Goal: Information Seeking & Learning: Understand process/instructions

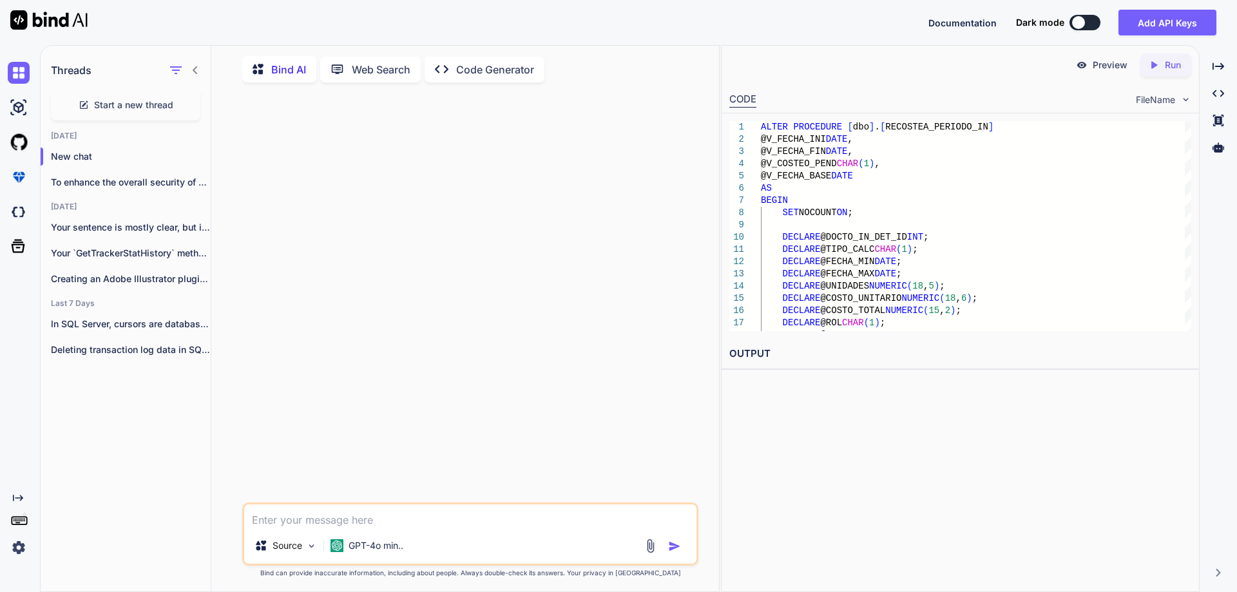
scroll to position [5, 0]
click at [314, 516] on textarea at bounding box center [470, 514] width 452 height 23
paste textarea "We are unable to add an anchor comment in in Docs over Google Docs. We can add …"
type textarea "x"
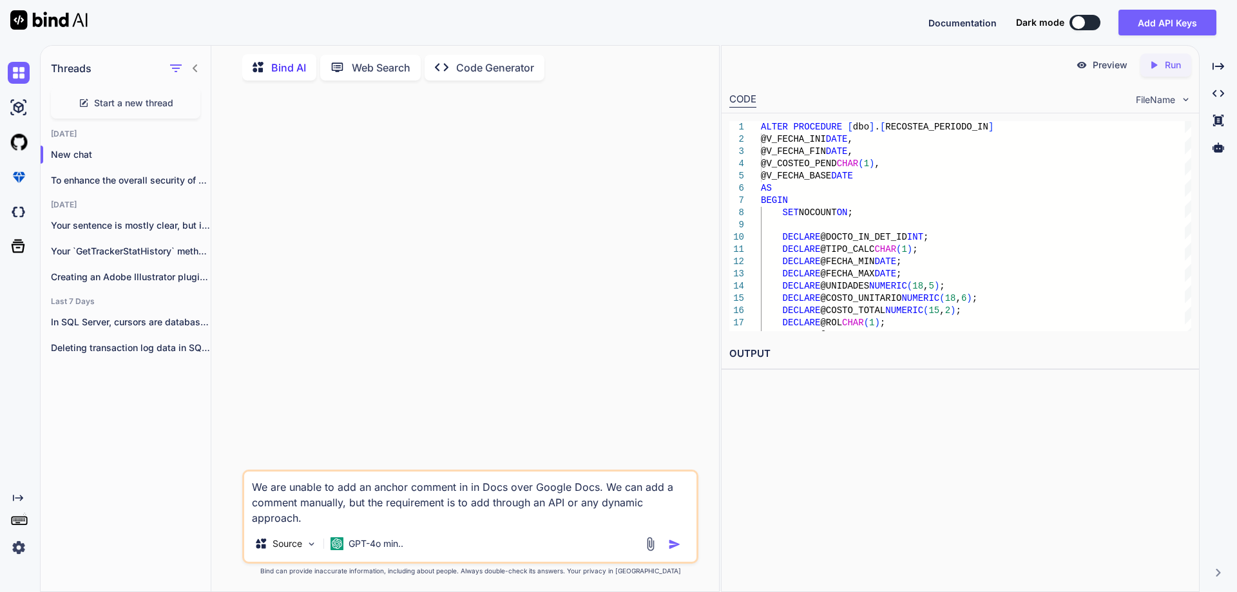
type textarea "We are unable to add an anchor comment in in Docs over Google Docs. We can add …"
click at [296, 519] on textarea "We are unable to add an anchor comment in in Docs over Google Docs. We can add …" at bounding box center [470, 499] width 452 height 54
click at [255, 487] on textarea "We are unable to add an anchor comment in in Docs over Google Docs. We can add …" at bounding box center [470, 499] width 452 height 54
type textarea "x"
type textarea "We are unable to add an anchor comment in in Docs over Google Docs. We can add …"
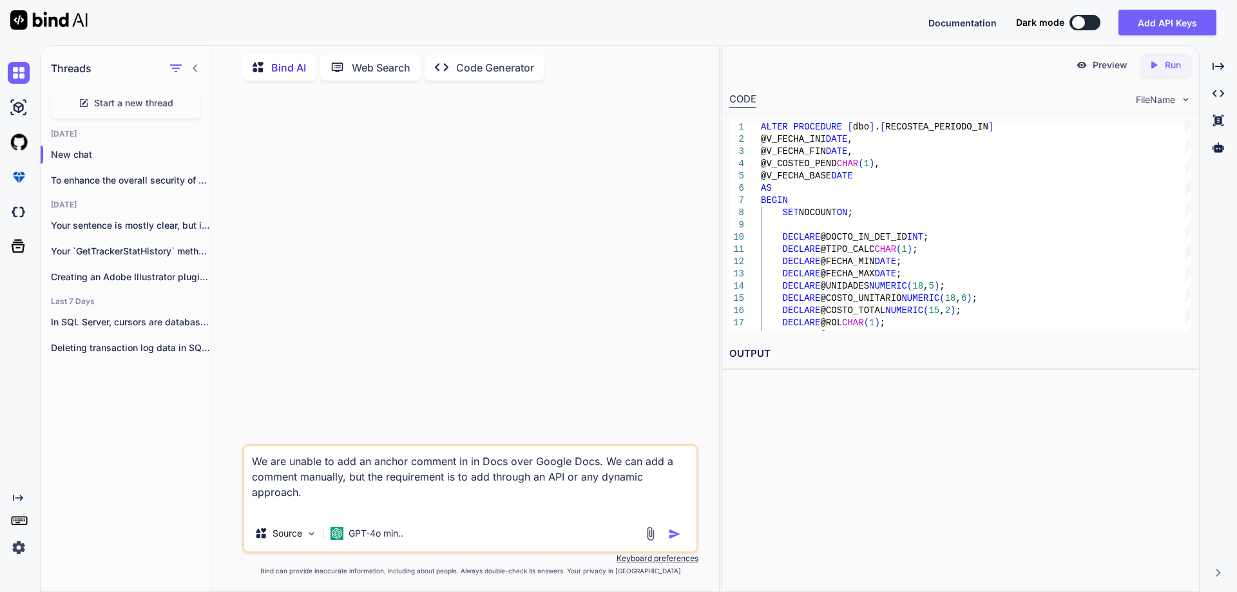
type textarea "x"
type textarea "I We are unable to add an anchor comment in in Docs over Google Docs. We can ad…"
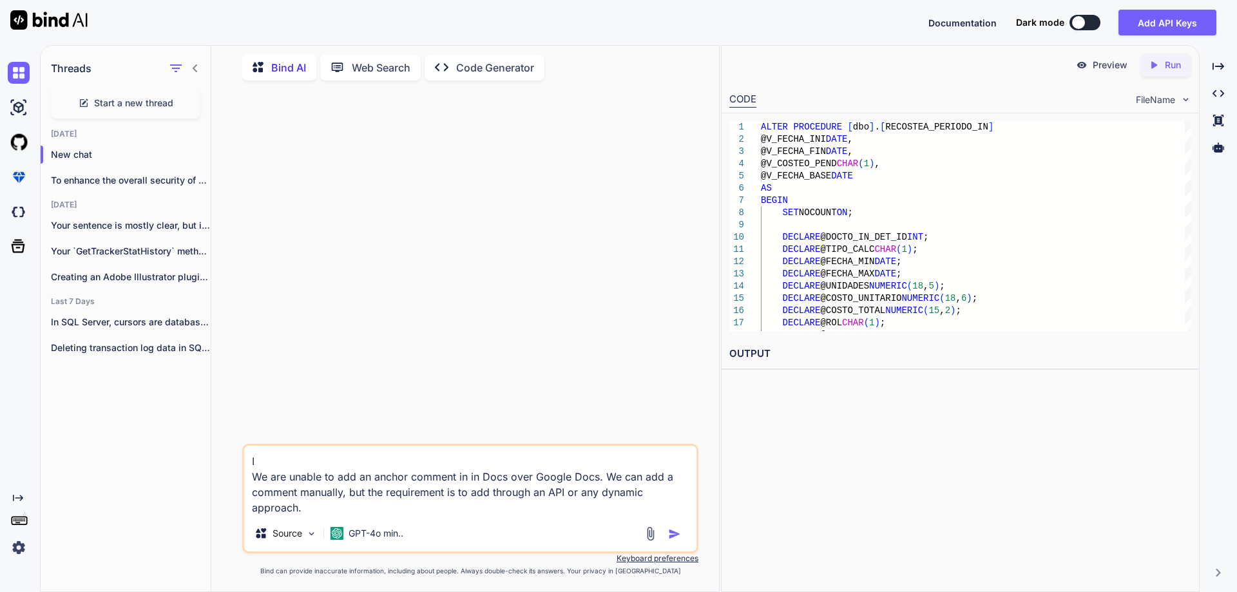
type textarea "x"
type textarea "In We are unable to add an anchor comment in in Docs over Google Docs. We can a…"
type textarea "x"
type textarea "In We are unable to add an anchor comment in in Docs over Google Docs. We can a…"
paste textarea "• Python/AI"
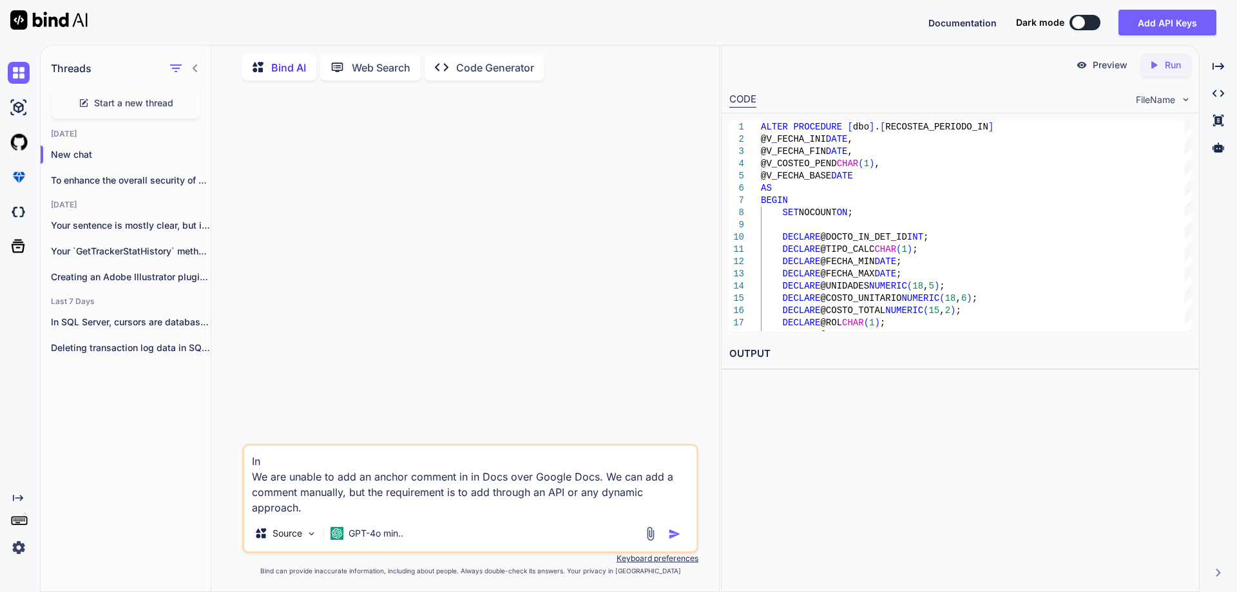
type textarea "x"
type textarea "In • Python/AI We are unable to add an anchor comment in in Docs over Google Do…"
type textarea "x"
type textarea "In •Python/AI We are unable to add an anchor comment in in Docs over Google Doc…"
type textarea "x"
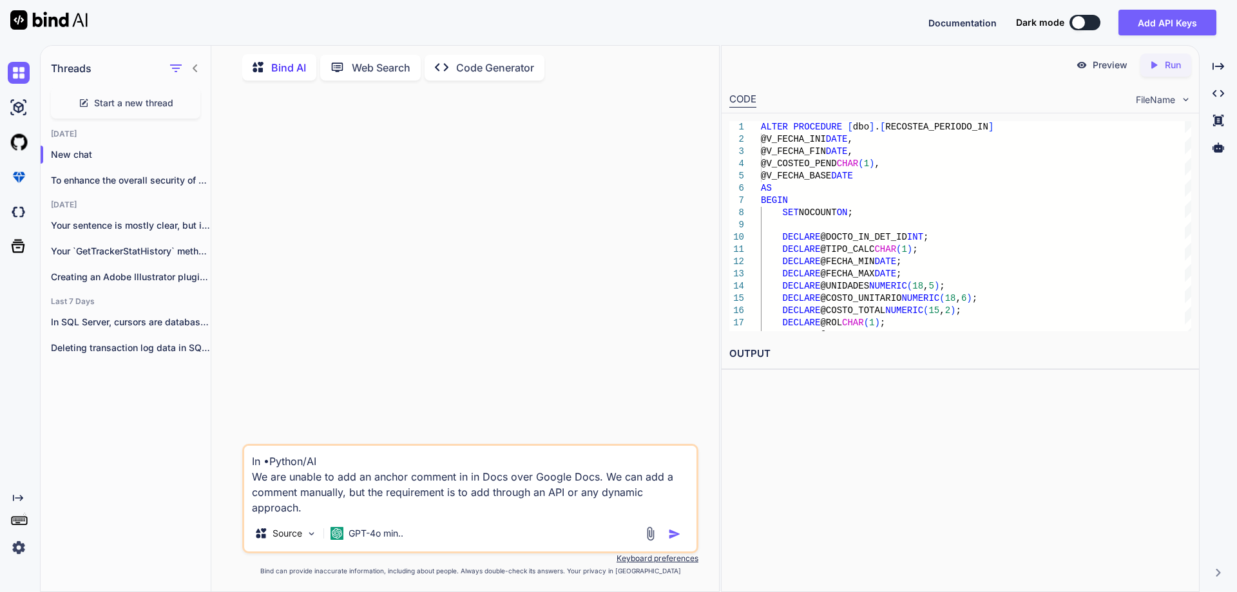
type textarea "In Python/AI We are unable to add an anchor comment in in Docs over Google Docs…"
type textarea "x"
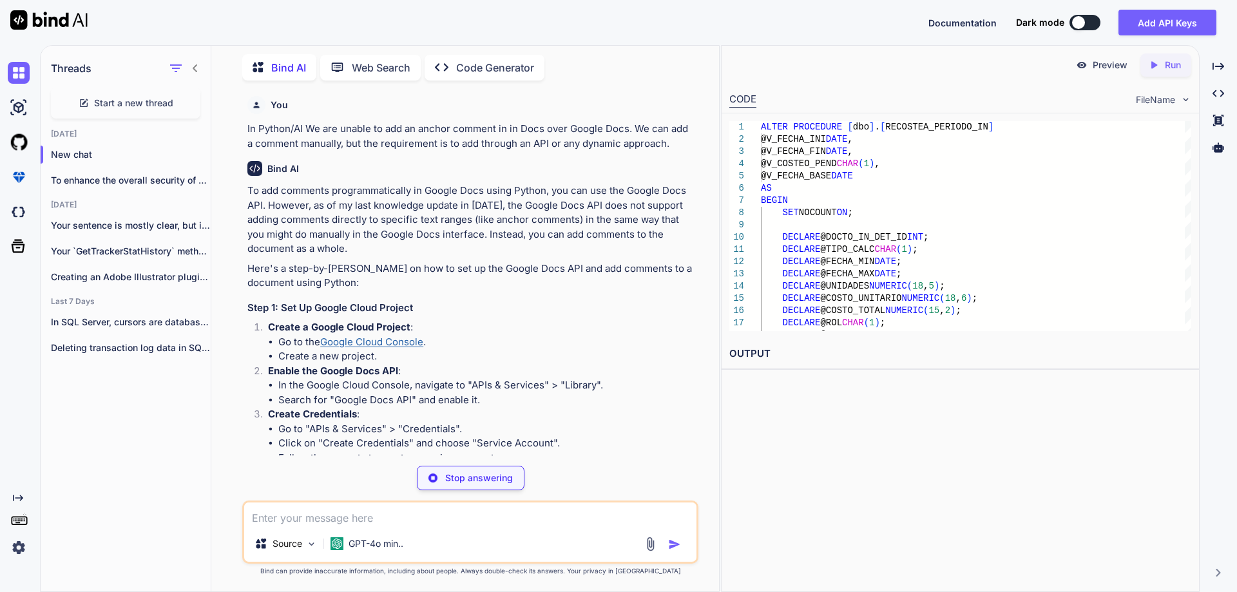
type textarea "x"
type textarea "pip install google-auth google-auth-oauthlib google-auth-httplib2 google-api-py…"
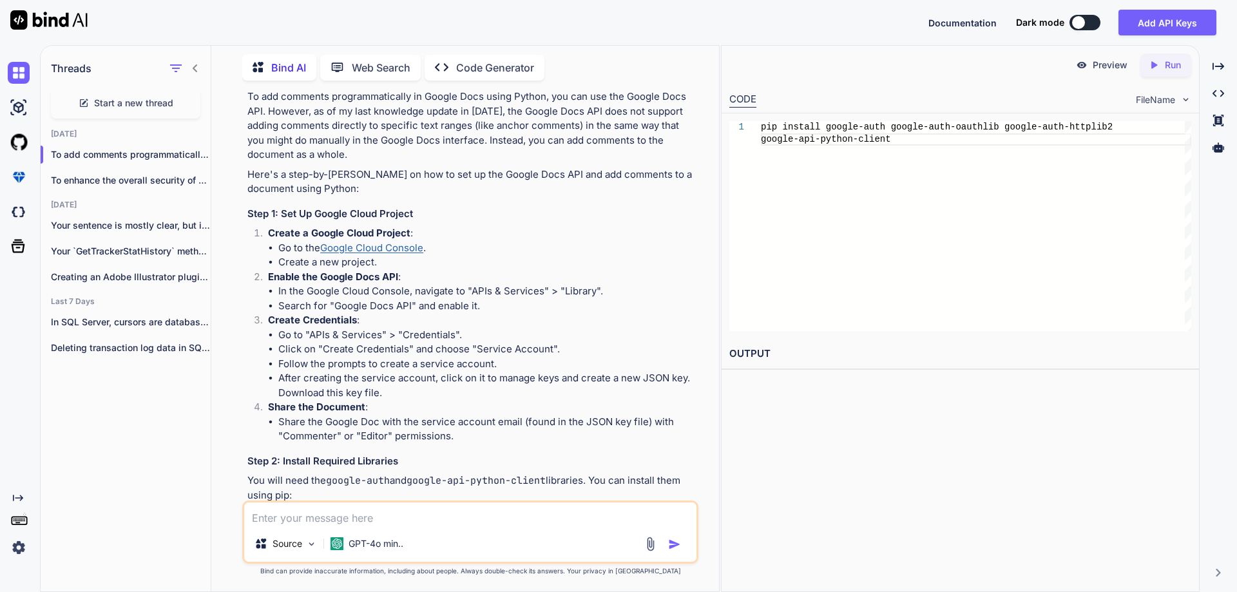
scroll to position [64, 0]
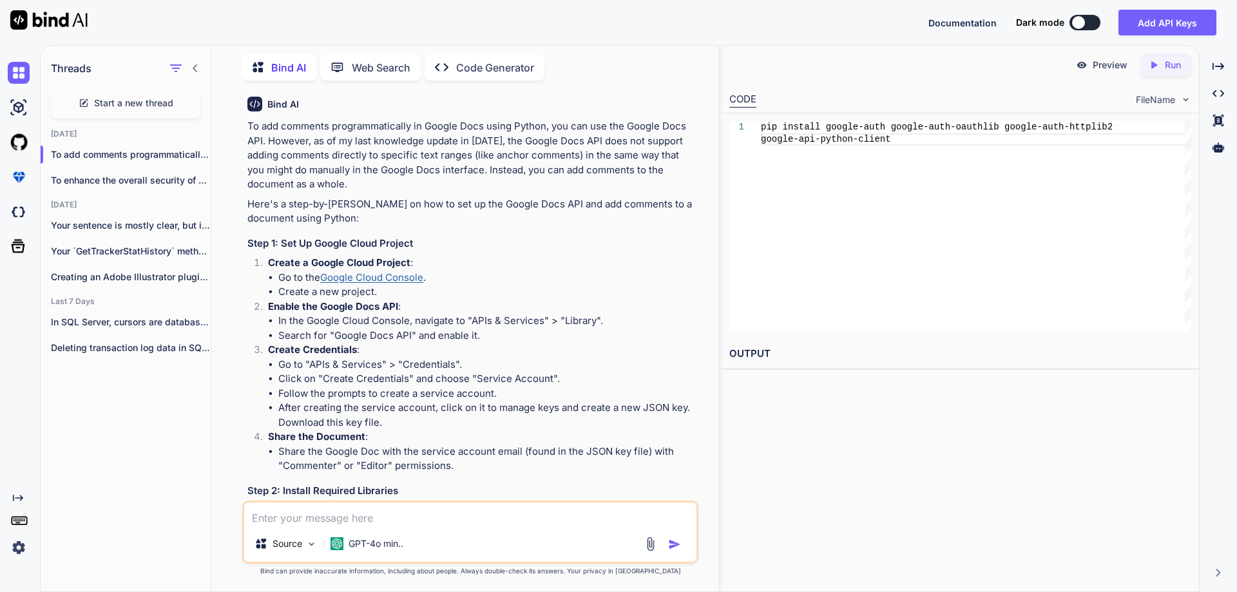
click at [432, 157] on p "To add comments programmatically in Google Docs using Python, you can use the G…" at bounding box center [471, 155] width 449 height 73
drag, startPoint x: 491, startPoint y: 157, endPoint x: 506, endPoint y: 162, distance: 15.9
click at [491, 157] on p "To add comments programmatically in Google Docs using Python, you can use the G…" at bounding box center [471, 155] width 449 height 73
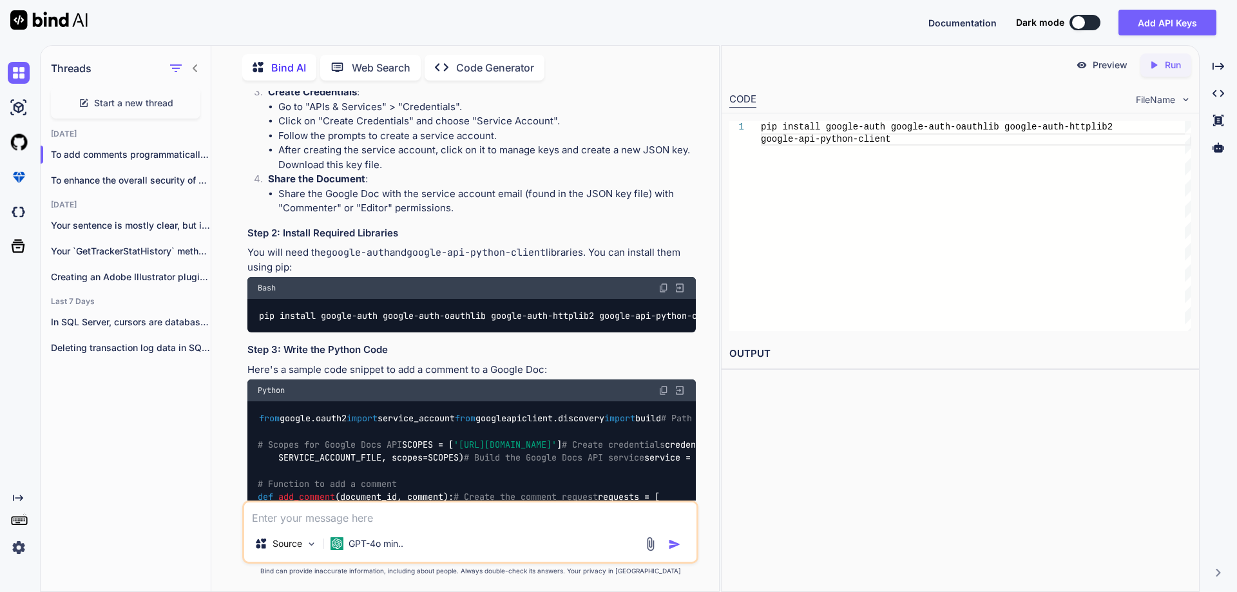
scroll to position [451, 0]
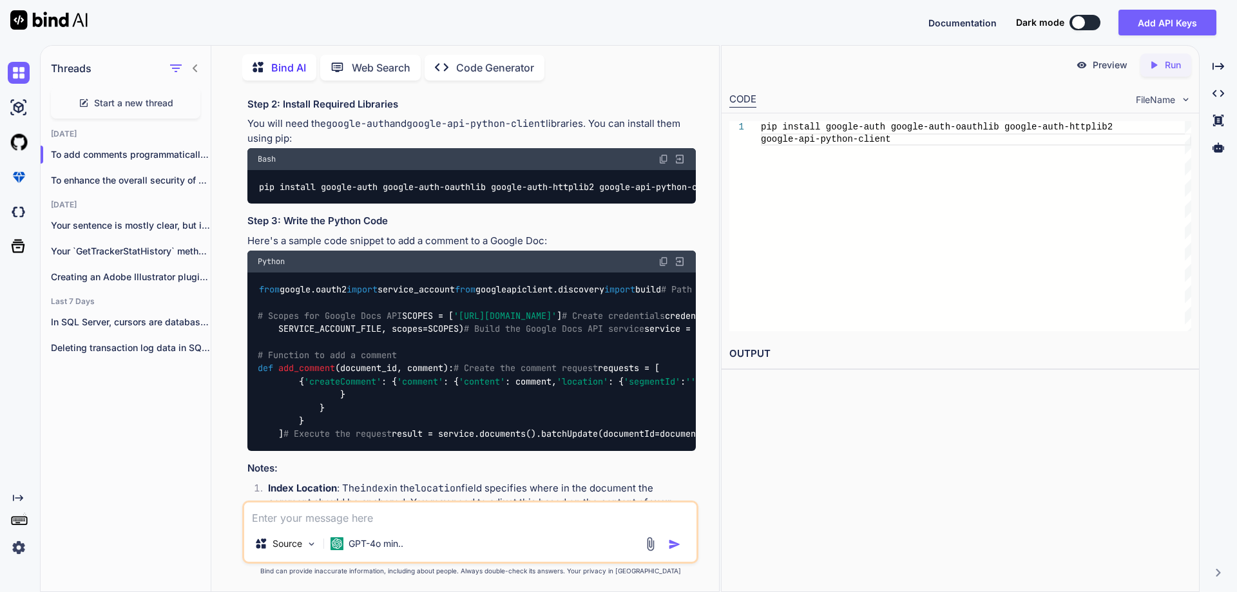
click at [266, 183] on code "pip install google-auth google-auth-oauthlib google-auth-httplib2 google-api-py…" at bounding box center [491, 187] width 466 height 14
click at [446, 215] on div "To add comments programmatically in Google Docs using Python, you can use the G…" at bounding box center [471, 191] width 449 height 917
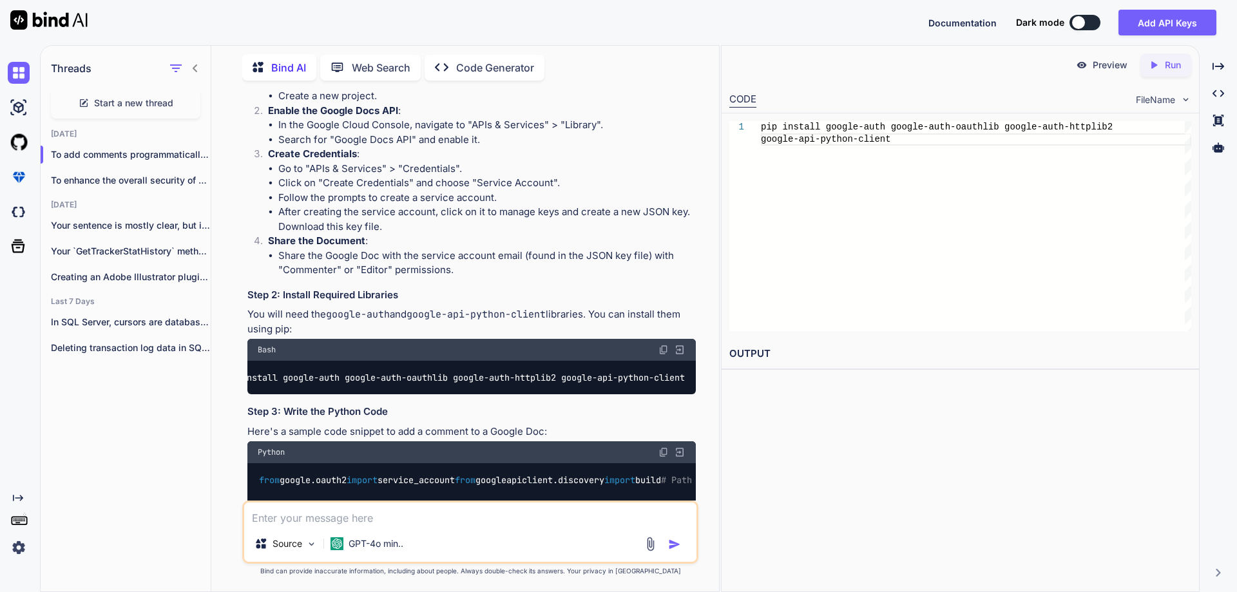
scroll to position [0, 0]
drag, startPoint x: 415, startPoint y: 294, endPoint x: 242, endPoint y: 296, distance: 172.7
click at [242, 296] on div "You In Python/AI We are unable to add an anchor comment in in Docs over Google …" at bounding box center [470, 341] width 456 height 501
click at [413, 288] on h3 "Step 2: Install Required Libraries" at bounding box center [471, 295] width 449 height 15
drag, startPoint x: 426, startPoint y: 291, endPoint x: 425, endPoint y: 301, distance: 10.3
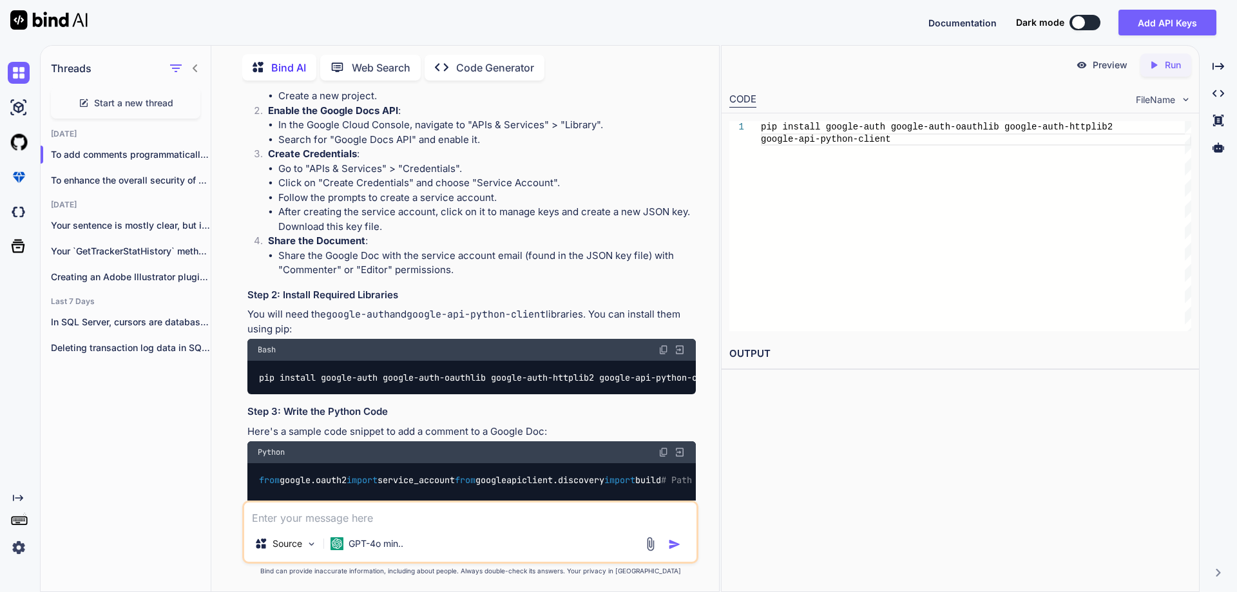
click at [426, 296] on h3 "Step 2: Install Required Libraries" at bounding box center [471, 295] width 449 height 15
click at [445, 327] on p "You will need the google-auth and google-api-python-client libraries. You can i…" at bounding box center [471, 321] width 449 height 29
drag, startPoint x: 246, startPoint y: 293, endPoint x: 302, endPoint y: 325, distance: 64.7
click at [302, 325] on div "You In Python/AI We are unable to add an anchor comment in in Docs over Google …" at bounding box center [472, 296] width 454 height 410
click at [332, 333] on p "You will need the google-auth and google-api-python-client libraries. You can i…" at bounding box center [471, 321] width 449 height 29
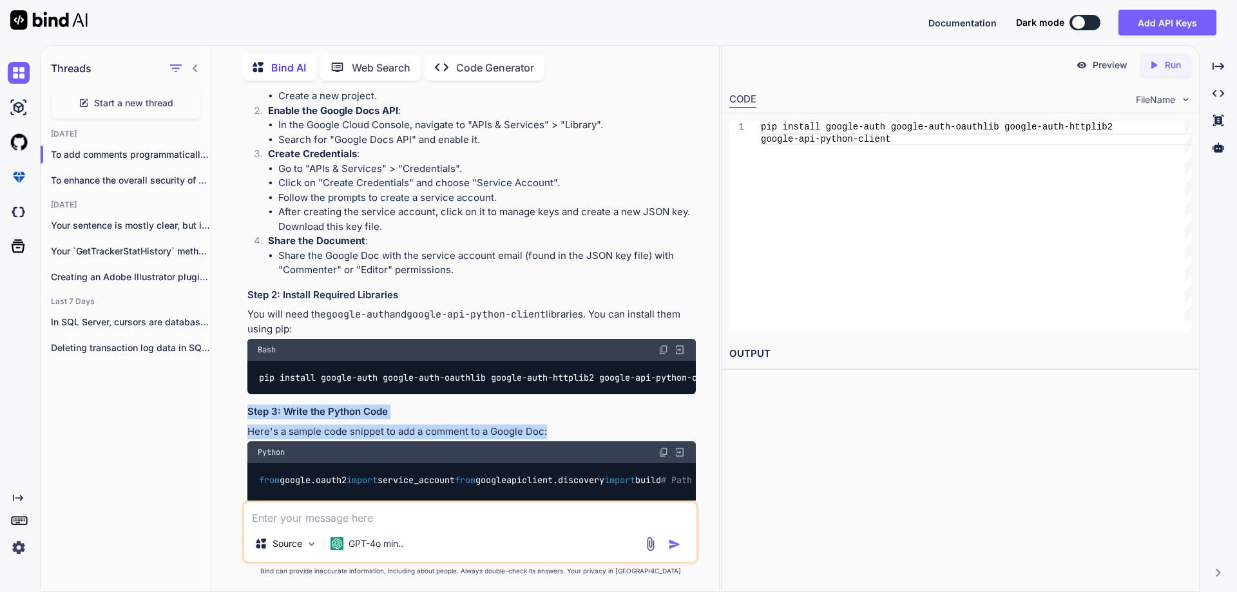
drag, startPoint x: 247, startPoint y: 421, endPoint x: 569, endPoint y: 441, distance: 322.9
click at [569, 441] on div "You In Python/AI We are unable to add an anchor comment in in Docs over Google …" at bounding box center [472, 296] width 454 height 410
click at [569, 439] on p "Here's a sample code snippet to add a comment to a Google Doc:" at bounding box center [471, 432] width 449 height 15
